Goal: Find specific page/section: Find specific page/section

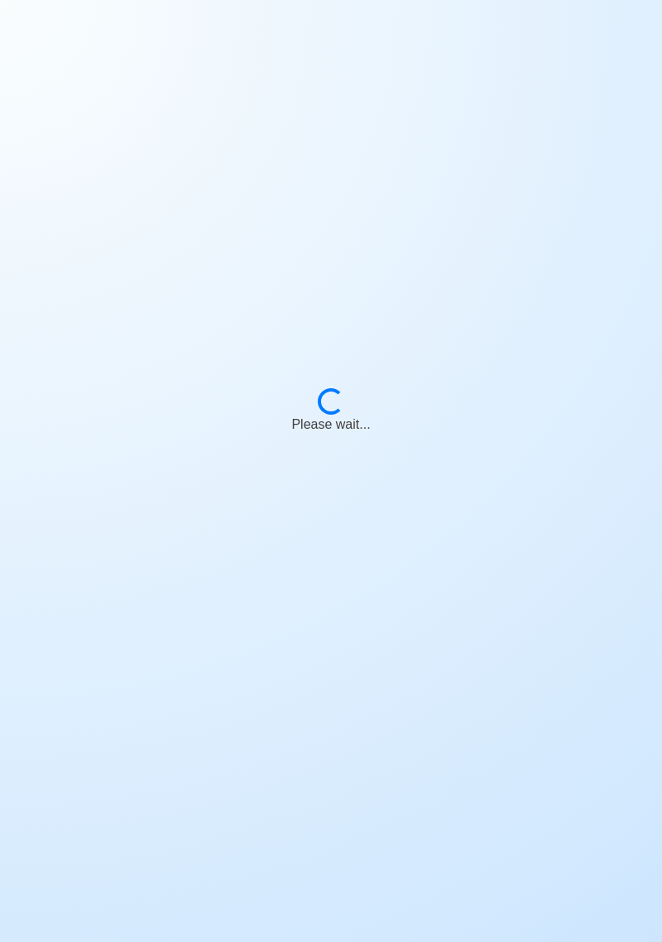
scroll to position [79, 0]
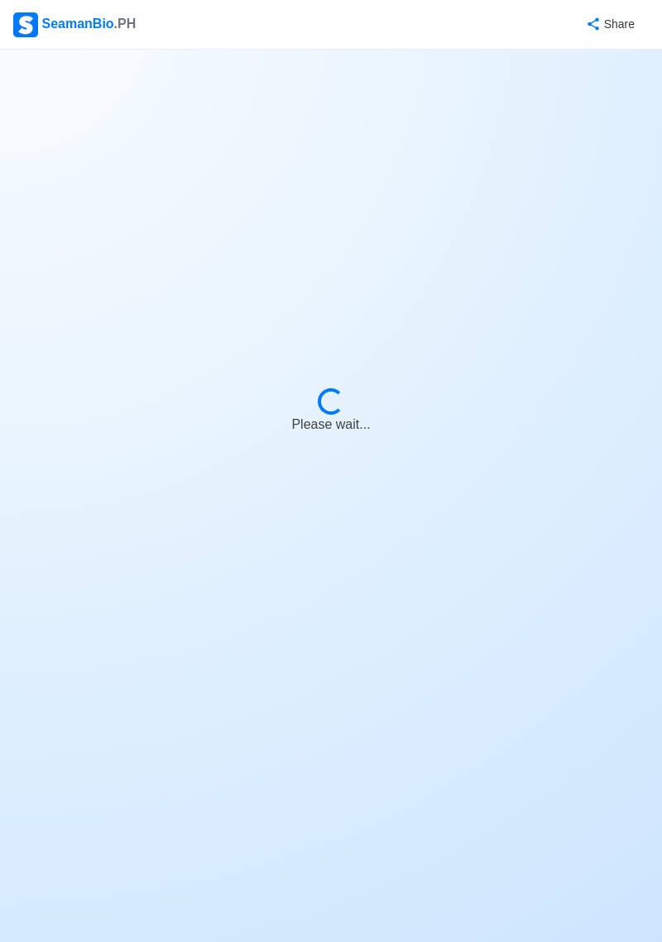
select select "[PERSON_NAME]"
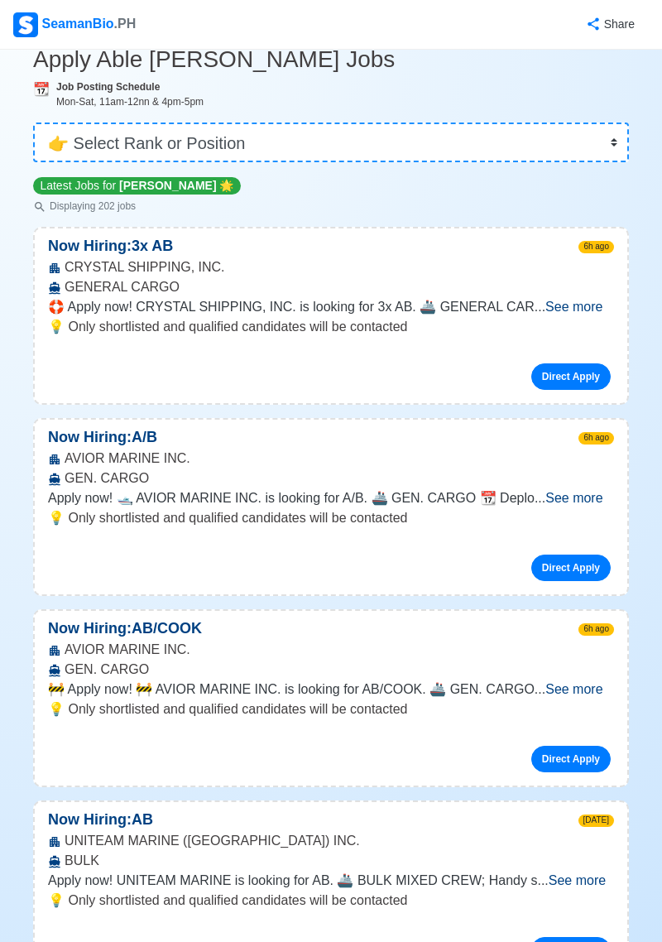
scroll to position [0, 0]
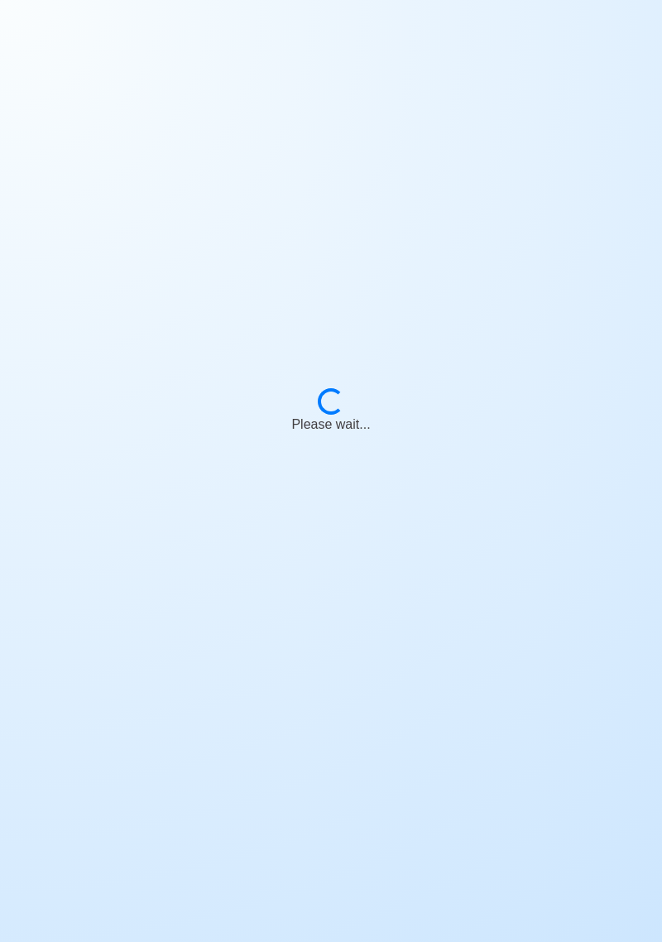
scroll to position [79, 0]
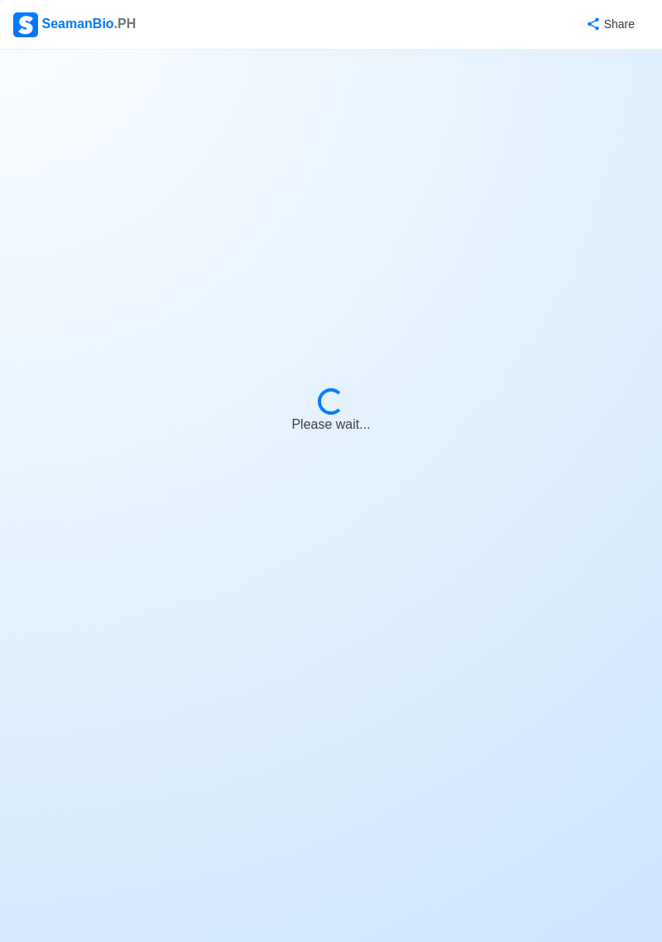
select select "[PERSON_NAME]"
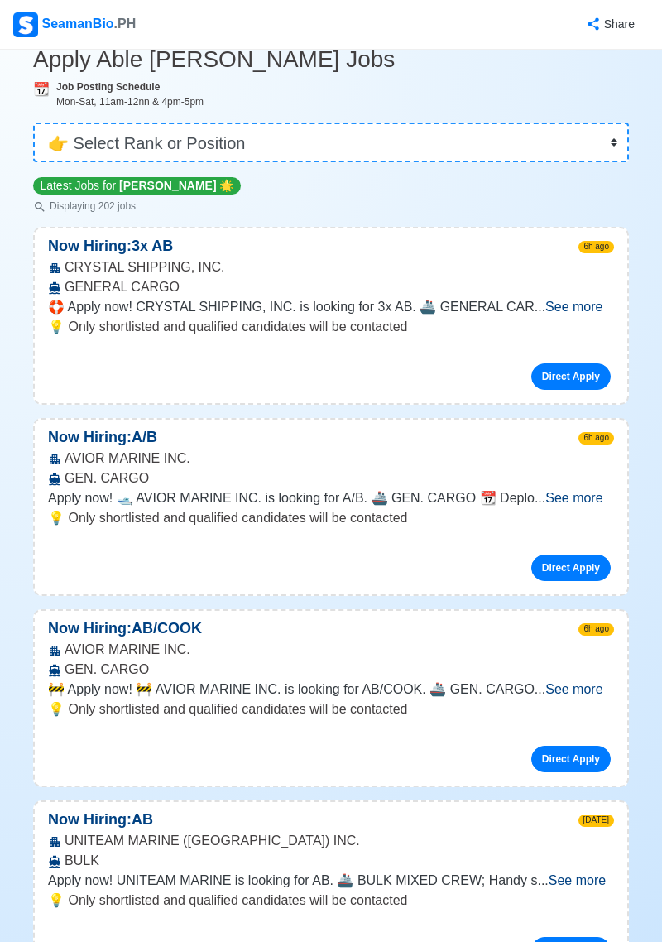
scroll to position [0, 0]
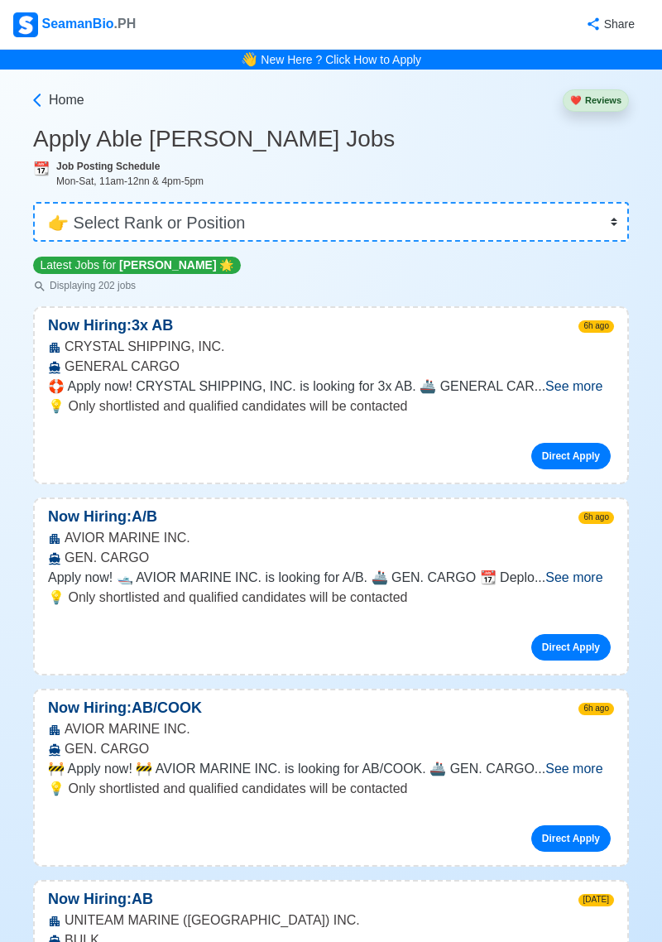
click at [591, 579] on span "See more" at bounding box center [574, 577] width 57 height 14
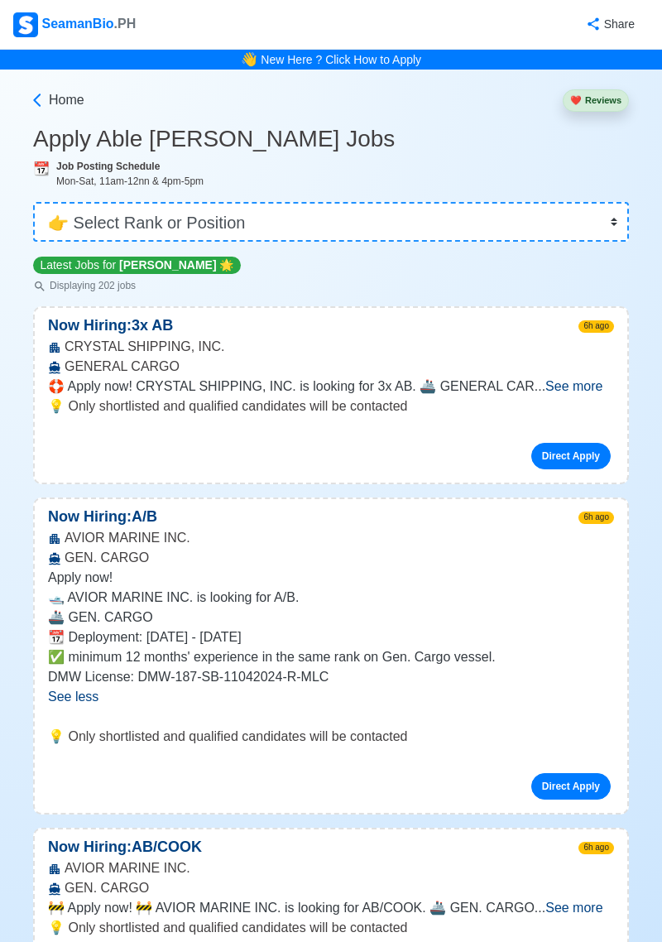
click at [577, 392] on span "See more" at bounding box center [574, 386] width 57 height 14
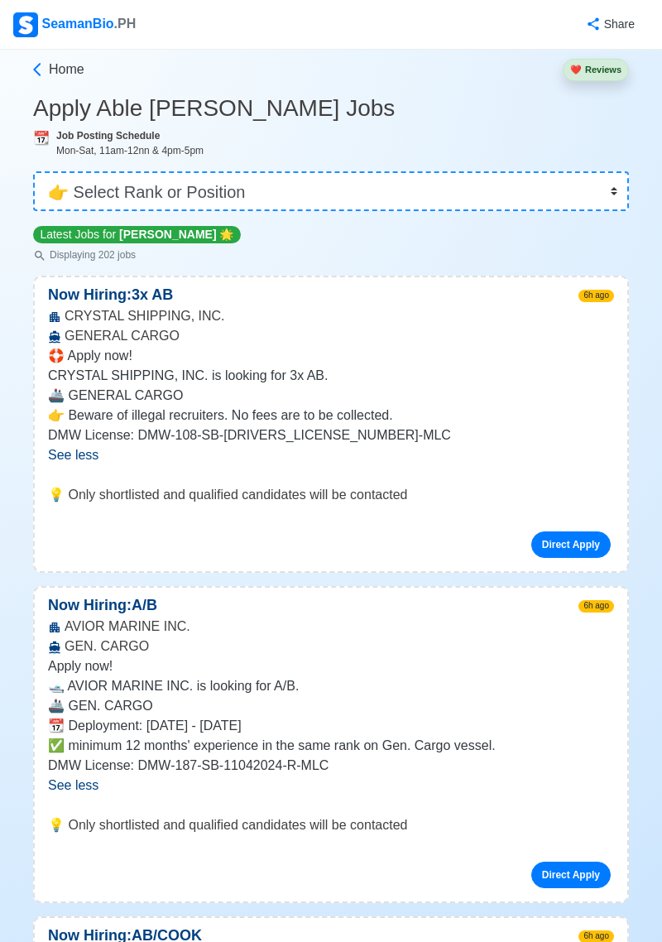
scroll to position [31, 0]
click at [123, 296] on p "Now Hiring: 3x AB" at bounding box center [110, 294] width 151 height 22
